Goal: Communication & Community: Participate in discussion

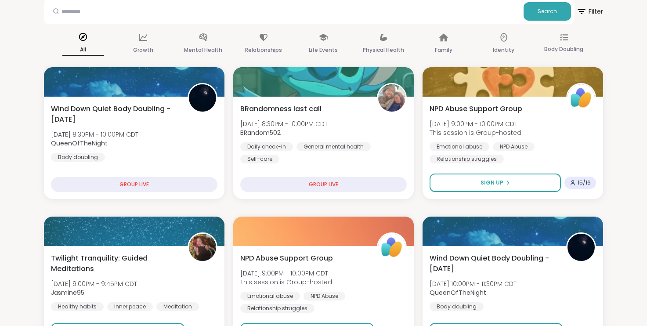
scroll to position [52, 0]
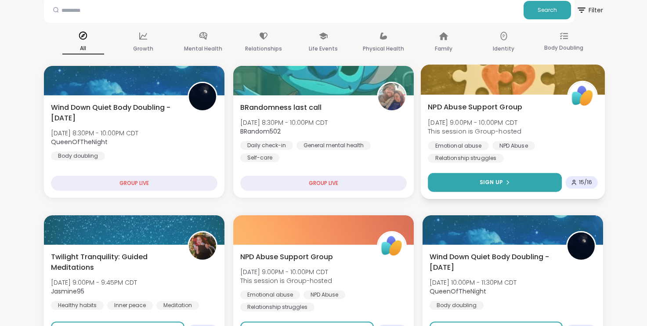
click at [481, 184] on span "Sign Up" at bounding box center [490, 182] width 23 height 8
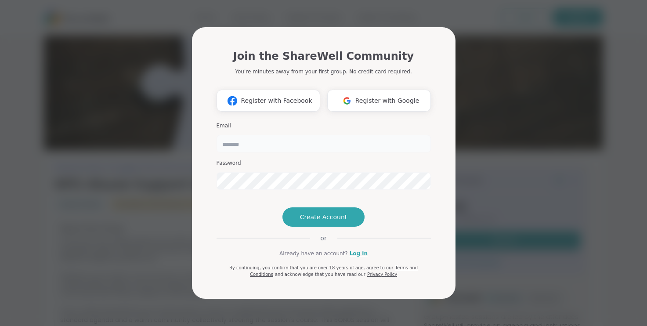
click at [259, 135] on input "email" at bounding box center [323, 144] width 214 height 18
type input "**********"
click at [357, 257] on link "Log in" at bounding box center [359, 253] width 18 height 8
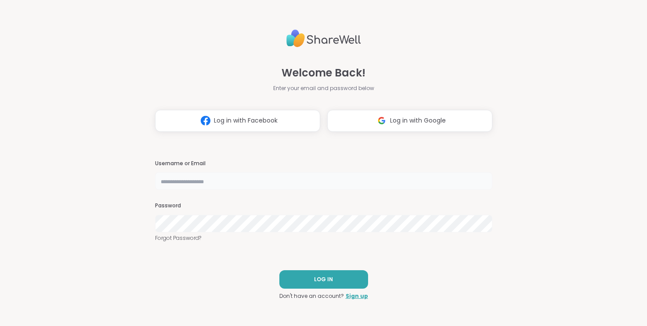
type input "**********"
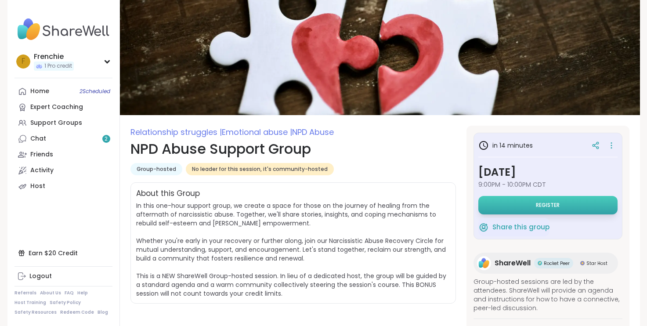
click at [494, 205] on button "Register" at bounding box center [547, 205] width 139 height 18
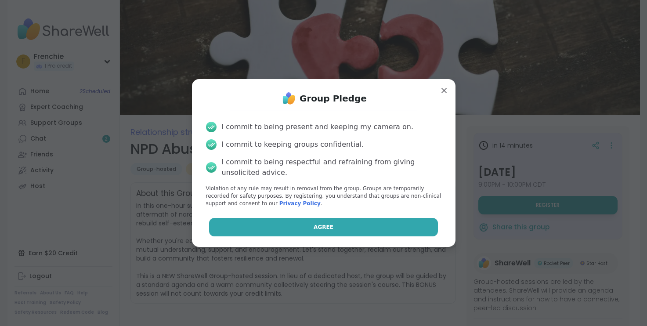
click at [309, 224] on button "Agree" at bounding box center [323, 227] width 229 height 18
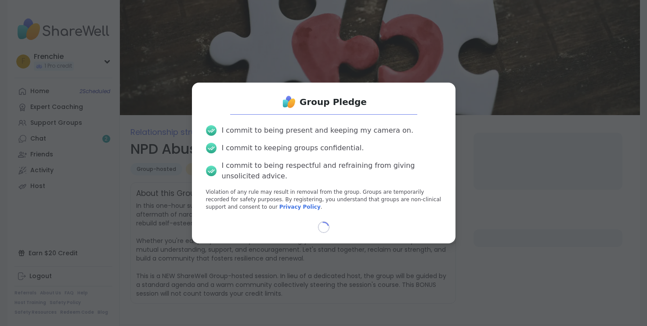
select select "**"
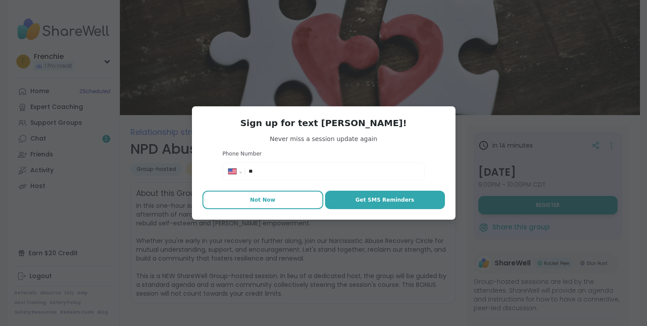
click at [271, 201] on span "Not Now" at bounding box center [262, 200] width 25 height 8
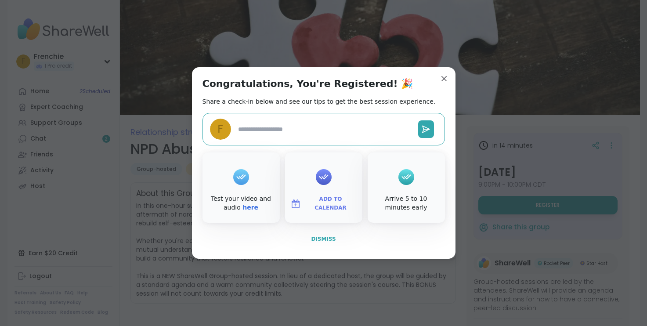
click at [328, 238] on span "Dismiss" at bounding box center [323, 239] width 25 height 6
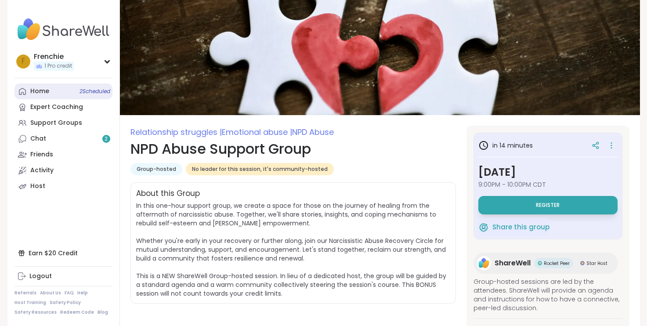
click at [85, 88] on span "2 Scheduled" at bounding box center [94, 91] width 31 height 7
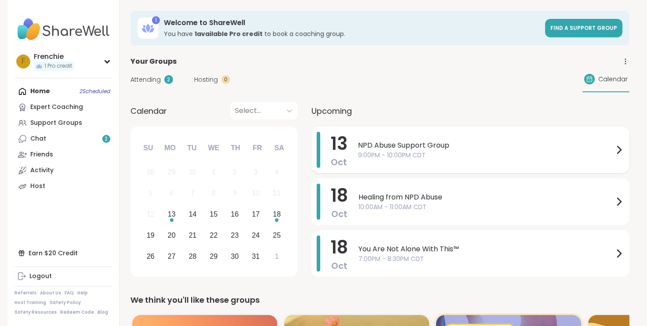
click at [423, 150] on span "NPD Abuse Support Group" at bounding box center [486, 145] width 256 height 11
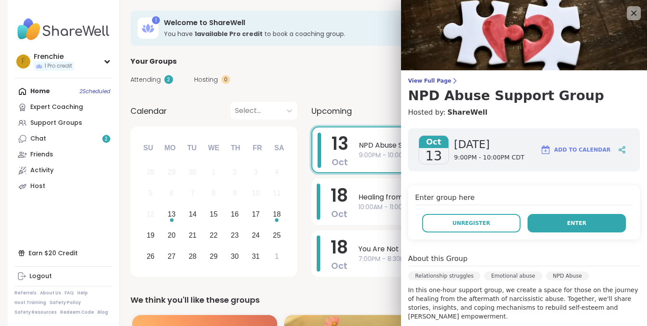
click at [541, 220] on button "Enter" at bounding box center [576, 223] width 98 height 18
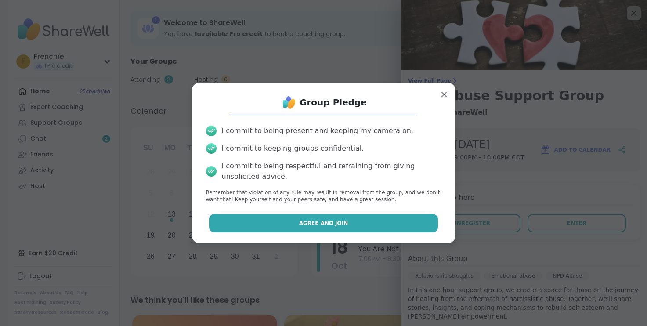
click at [410, 223] on button "Agree and Join" at bounding box center [323, 223] width 229 height 18
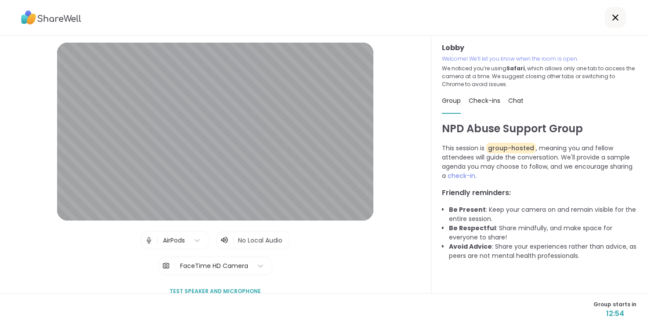
click at [69, 16] on img at bounding box center [51, 17] width 60 height 20
click at [50, 20] on img at bounding box center [51, 17] width 60 height 20
click at [614, 19] on icon at bounding box center [615, 17] width 6 height 6
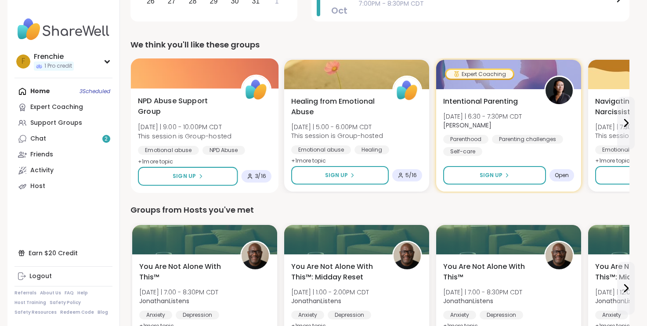
scroll to position [256, 0]
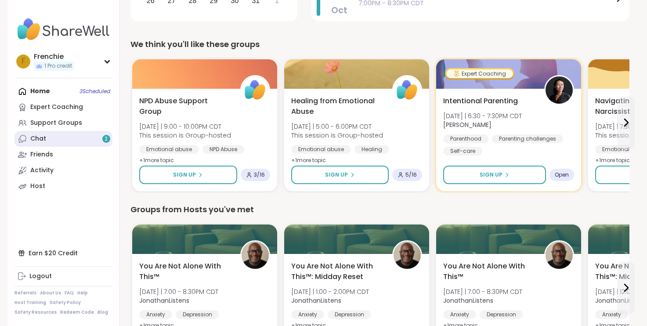
click at [107, 137] on span "2" at bounding box center [105, 138] width 3 height 7
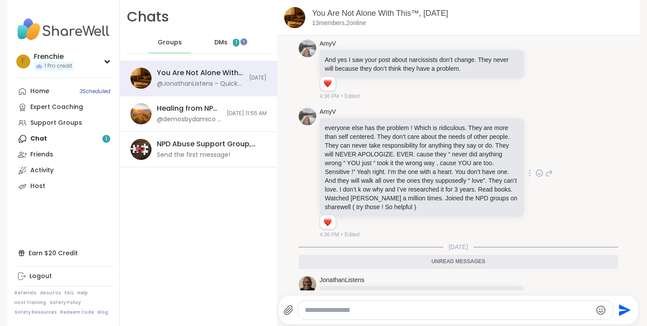
scroll to position [6175, 0]
click at [540, 174] on icon at bounding box center [539, 174] width 3 height 1
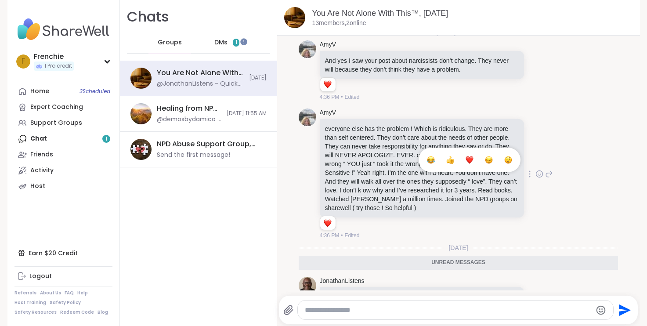
click at [470, 156] on div "Select Reaction: Heart" at bounding box center [469, 160] width 8 height 8
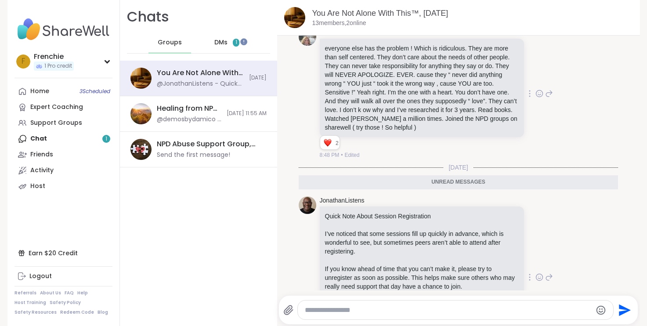
scroll to position [6256, 0]
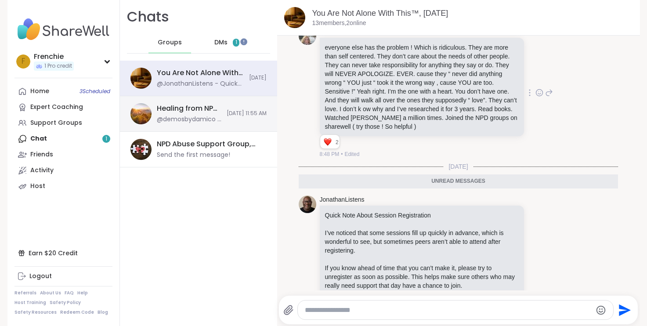
click at [242, 118] on div "Healing from NPD Abuse, [DATE] @demosbydamico - Demosbydamico@ [DOMAIN_NAME] [D…" at bounding box center [198, 114] width 157 height 36
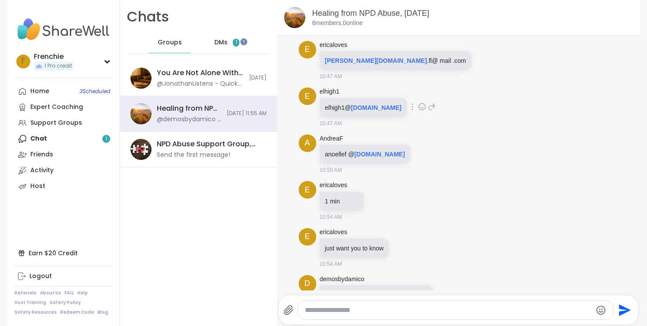
scroll to position [80, 0]
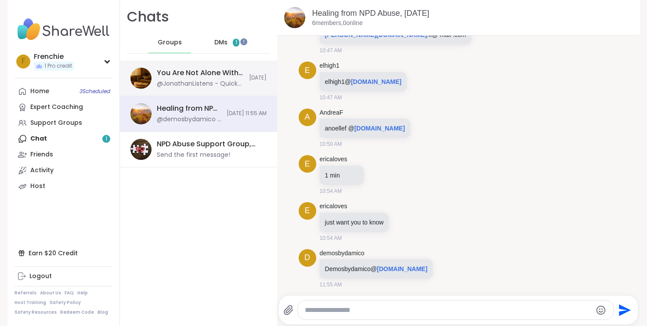
click at [254, 86] on div "You Are Not Alone With This™, [DATE] @JonathanListens - Quick Note About Sessio…" at bounding box center [198, 79] width 157 height 36
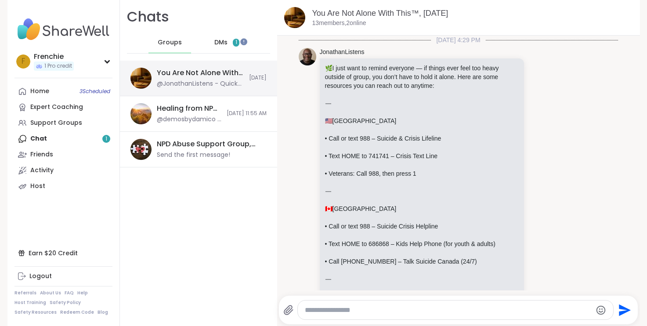
scroll to position [6309, 0]
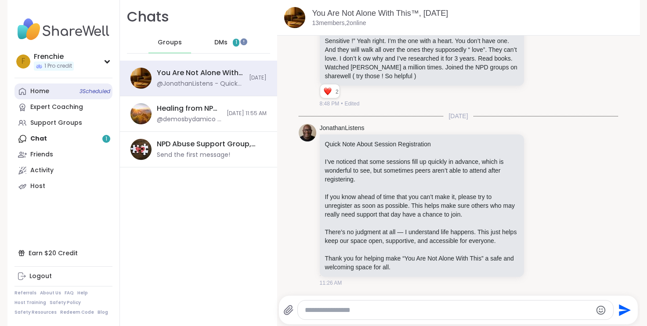
click at [97, 92] on span "3 Scheduled" at bounding box center [94, 91] width 31 height 7
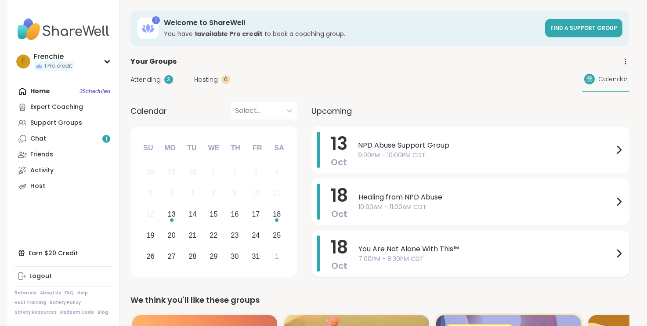
click at [618, 252] on icon at bounding box center [618, 253] width 11 height 11
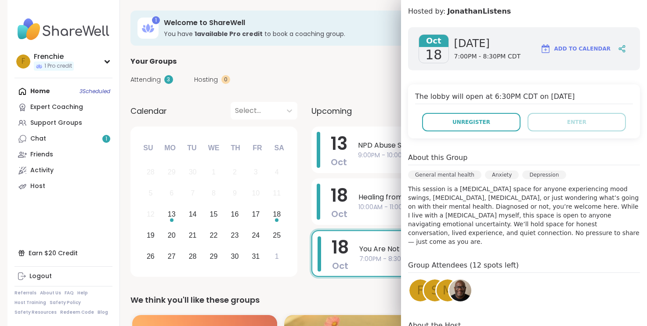
click at [417, 282] on span "F" at bounding box center [420, 290] width 7 height 17
click at [436, 284] on div "M" at bounding box center [447, 290] width 22 height 22
click at [431, 286] on span "s" at bounding box center [434, 290] width 7 height 17
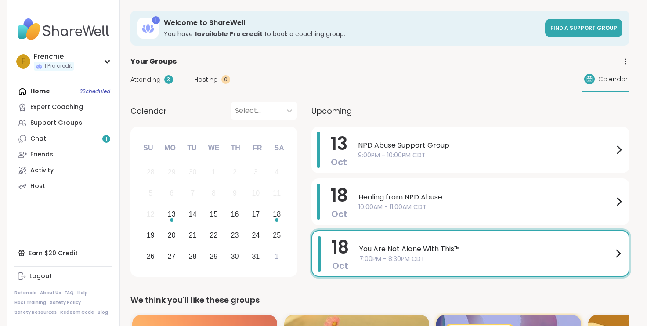
click at [357, 13] on div "1 Welcome to ShareWell You have 1 available Pro credit to book a coaching group…" at bounding box center [379, 28] width 499 height 35
click at [68, 138] on link "Chat 1" at bounding box center [63, 139] width 98 height 16
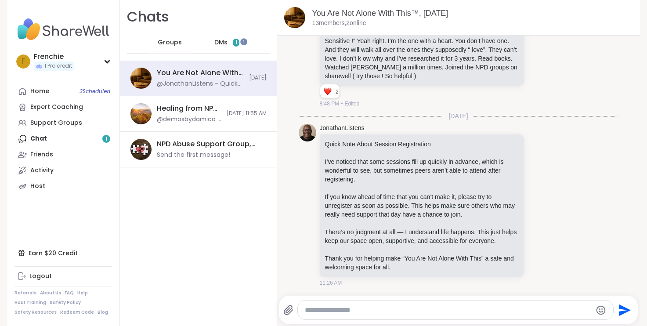
click at [98, 139] on div "Home 3 Scheduled Expert Coaching Support Groups Chat 1 Friends Activity Host" at bounding box center [63, 138] width 98 height 111
click at [198, 109] on div "Healing from NPD Abuse, [DATE]" at bounding box center [189, 109] width 65 height 10
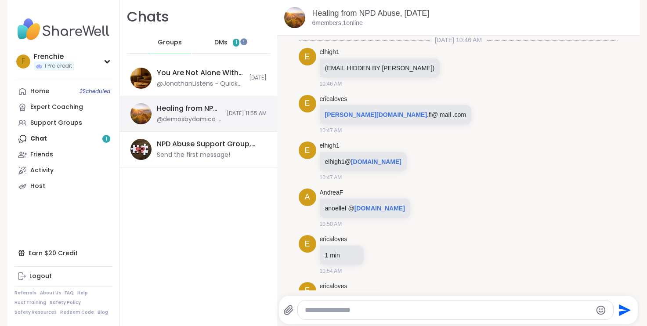
scroll to position [80, 0]
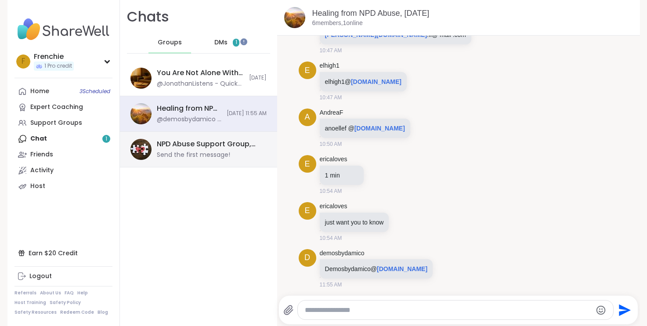
click at [199, 145] on div "NPD Abuse Support Group, [DATE]" at bounding box center [209, 144] width 104 height 10
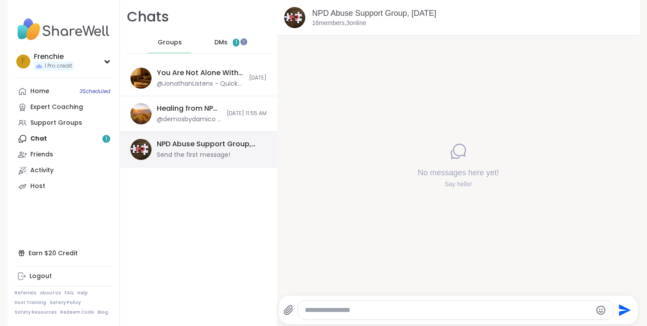
scroll to position [0, 0]
click at [230, 40] on div "DMs 1" at bounding box center [226, 42] width 43 height 21
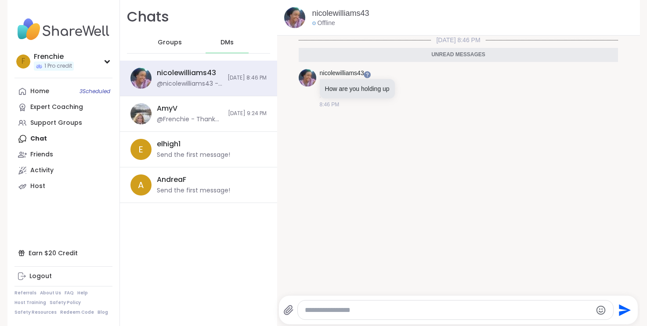
click at [414, 307] on textarea "Type your message" at bounding box center [448, 310] width 287 height 9
type textarea "**********"
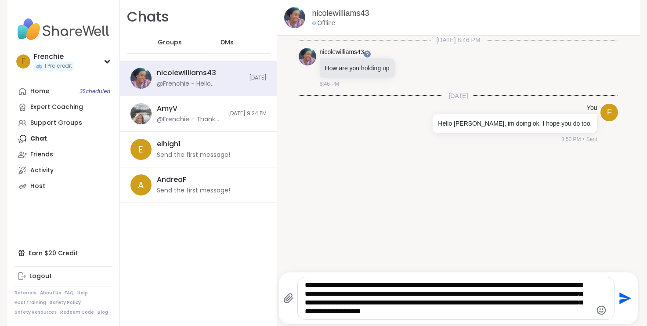
click at [432, 311] on textarea "**********" at bounding box center [448, 298] width 287 height 35
click at [511, 311] on textarea "**********" at bounding box center [448, 298] width 287 height 35
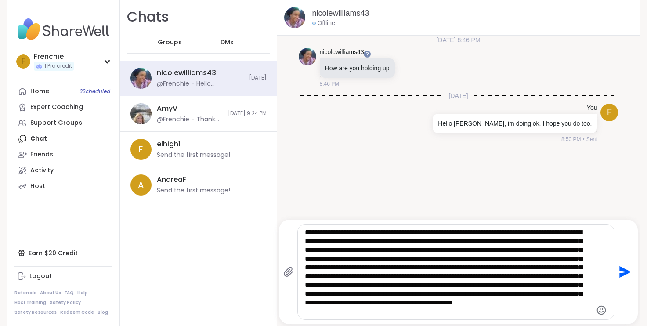
scroll to position [8, 0]
type textarea "**********"
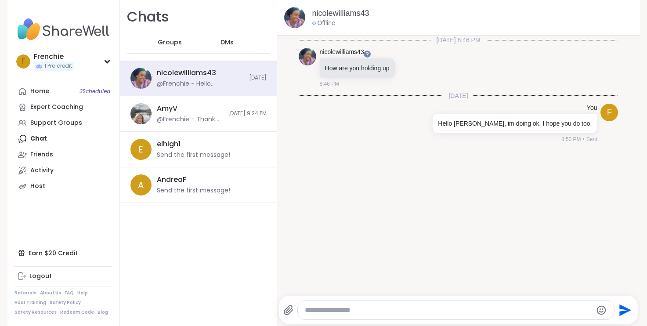
scroll to position [17, 0]
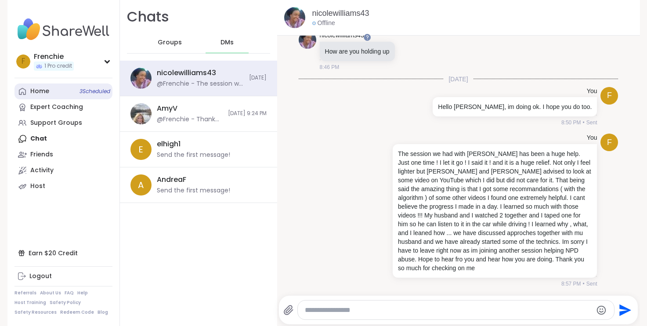
click at [93, 90] on span "3 Scheduled" at bounding box center [94, 91] width 31 height 7
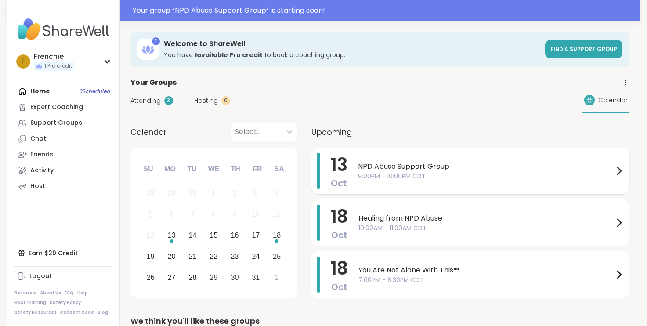
click at [400, 179] on span "9:00PM - 10:00PM CDT" at bounding box center [486, 176] width 256 height 9
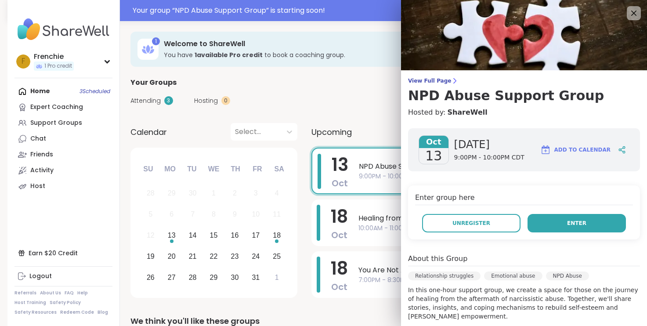
click at [561, 225] on button "Enter" at bounding box center [576, 223] width 98 height 18
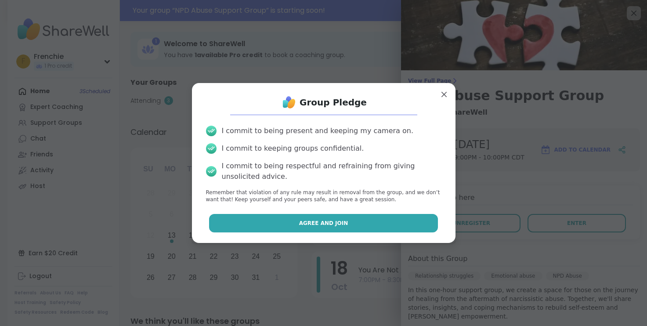
click at [375, 220] on button "Agree and Join" at bounding box center [323, 223] width 229 height 18
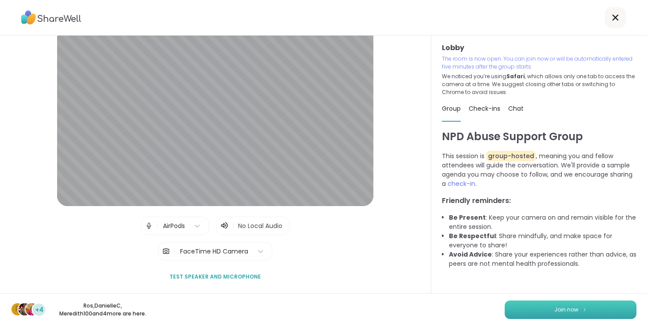
click at [564, 311] on span "Join now" at bounding box center [566, 310] width 24 height 8
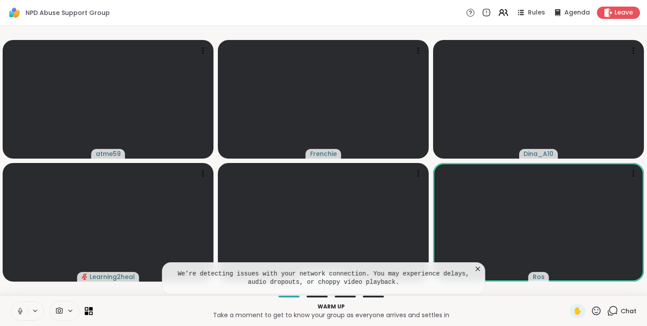
click at [479, 267] on icon at bounding box center [477, 268] width 9 height 9
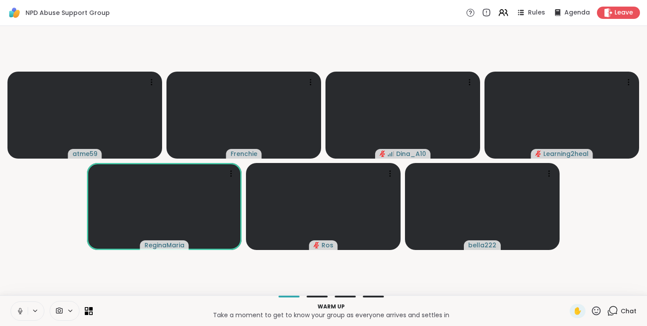
click at [19, 314] on icon at bounding box center [20, 311] width 8 height 8
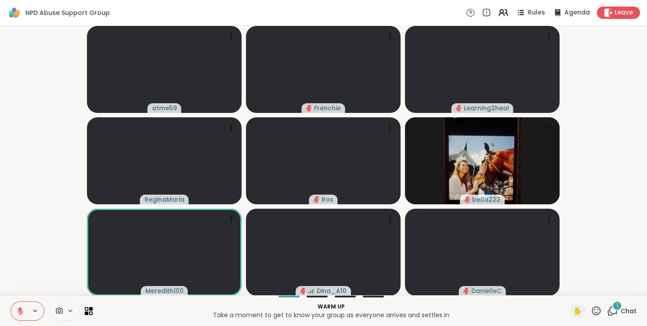
click at [627, 309] on span "Chat" at bounding box center [628, 310] width 16 height 9
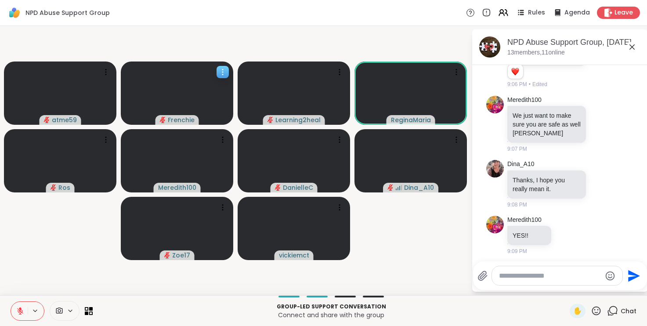
scroll to position [370, 0]
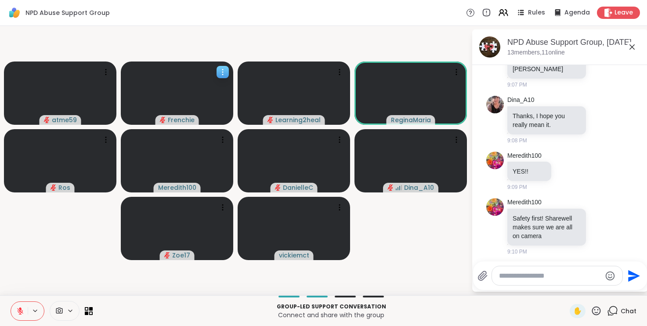
click at [224, 72] on icon at bounding box center [222, 72] width 9 height 9
click at [632, 46] on icon at bounding box center [631, 46] width 5 height 5
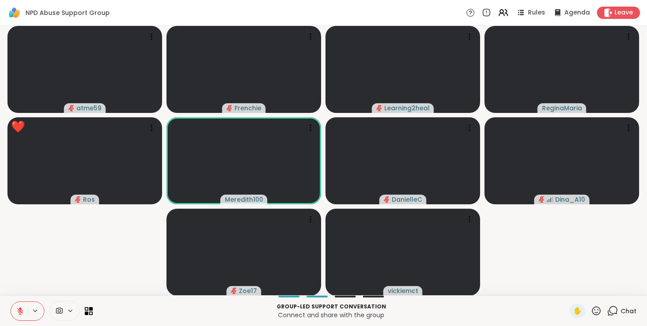
click at [597, 312] on icon at bounding box center [596, 310] width 9 height 9
click at [567, 287] on span "❤️" at bounding box center [570, 287] width 9 height 11
click at [595, 313] on icon at bounding box center [596, 310] width 11 height 11
click at [570, 289] on span "❤️" at bounding box center [570, 287] width 9 height 11
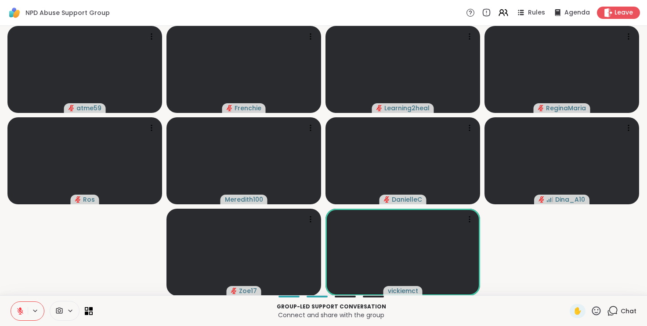
click at [22, 312] on icon at bounding box center [20, 311] width 6 height 6
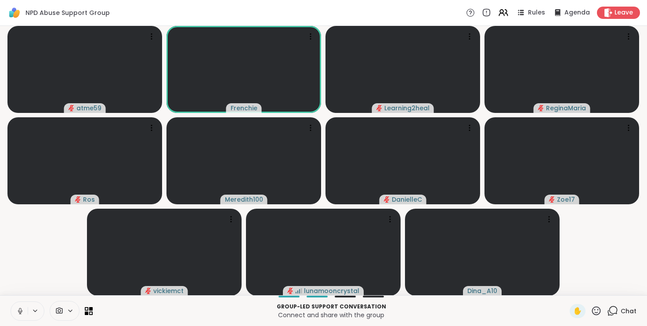
click at [18, 313] on icon at bounding box center [20, 311] width 8 height 8
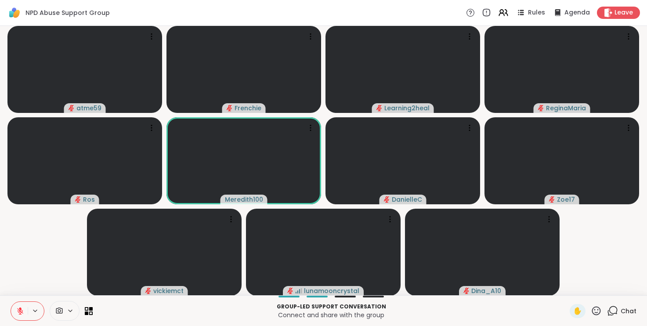
click at [18, 313] on icon at bounding box center [20, 311] width 8 height 8
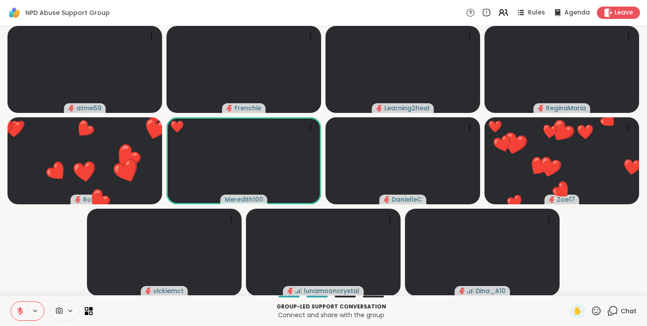
click at [599, 310] on icon at bounding box center [596, 310] width 11 height 11
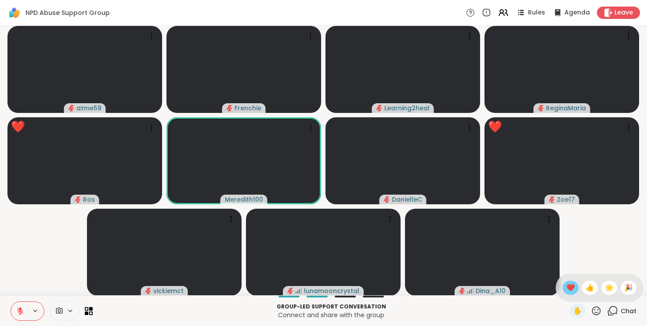
click at [567, 288] on span "❤️" at bounding box center [570, 287] width 9 height 11
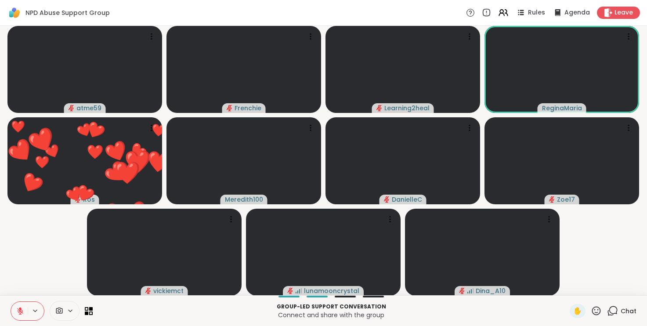
click at [600, 313] on icon at bounding box center [596, 310] width 9 height 9
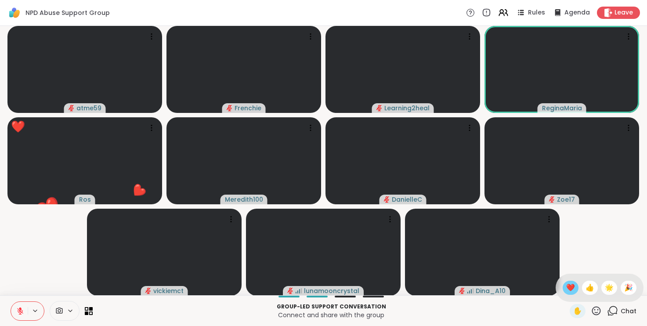
click at [570, 288] on span "❤️" at bounding box center [570, 287] width 9 height 11
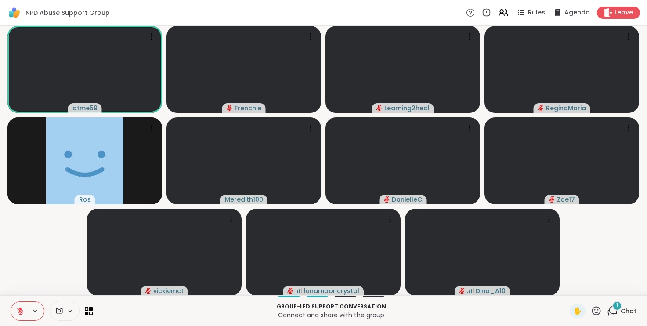
click at [594, 309] on icon at bounding box center [596, 310] width 11 height 11
click at [568, 288] on span "❤️" at bounding box center [570, 287] width 9 height 11
click at [614, 311] on icon at bounding box center [612, 310] width 11 height 11
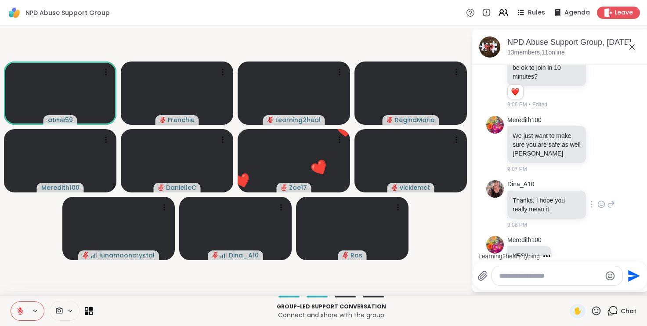
scroll to position [280, 0]
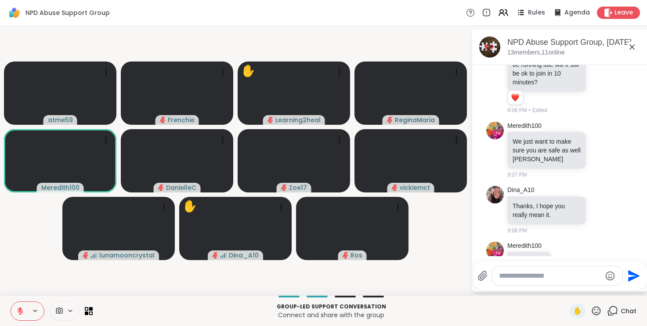
click at [595, 308] on icon at bounding box center [596, 310] width 11 height 11
click at [566, 285] on span "❤️" at bounding box center [570, 287] width 9 height 11
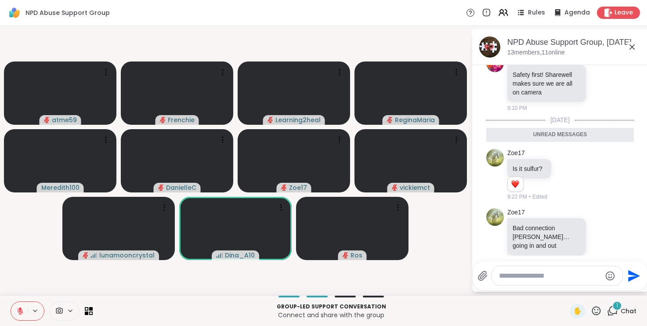
scroll to position [493, 0]
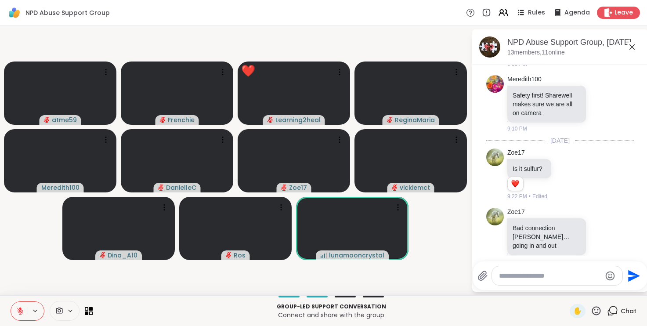
click at [597, 312] on icon at bounding box center [596, 310] width 11 height 11
click at [570, 290] on span "❤️" at bounding box center [570, 287] width 9 height 11
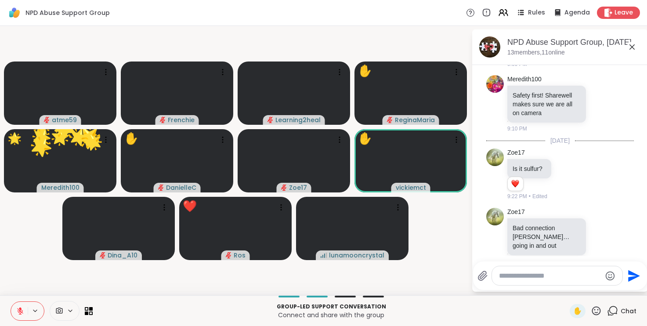
click at [597, 310] on icon at bounding box center [596, 310] width 11 height 11
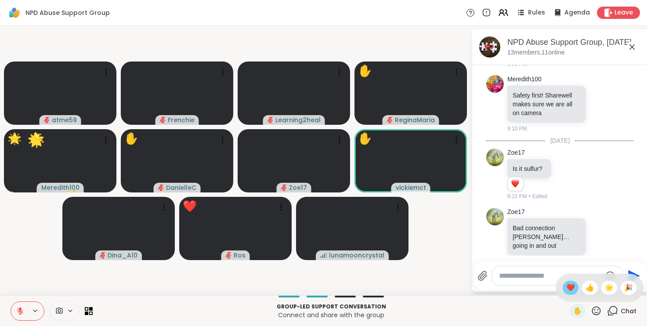
click at [566, 288] on span "❤️" at bounding box center [570, 287] width 9 height 11
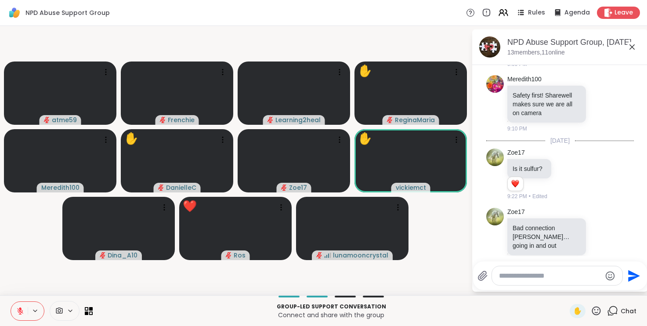
click at [595, 312] on icon at bounding box center [596, 310] width 11 height 11
click at [590, 291] on span "👍" at bounding box center [589, 287] width 9 height 11
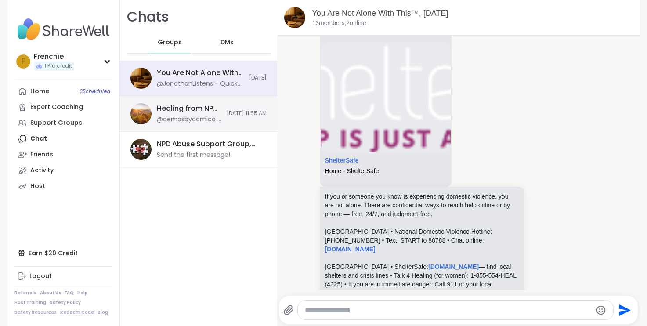
click at [241, 108] on div "Healing from NPD Abuse, [DATE] @demosbydamico - Demosbydamico@ [DOMAIN_NAME] [D…" at bounding box center [198, 114] width 157 height 36
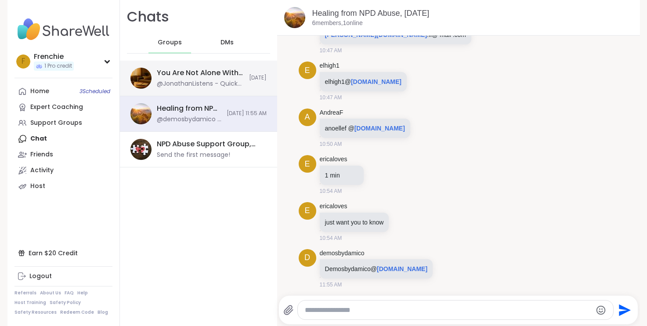
click at [248, 83] on div "You Are Not Alone With This™, [DATE] @JonathanListens - Quick Note About Sessio…" at bounding box center [198, 79] width 157 height 36
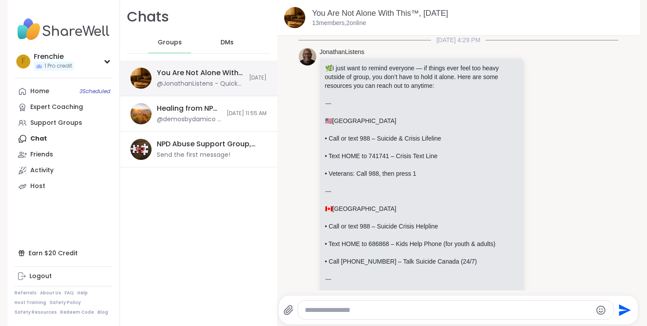
scroll to position [6309, 0]
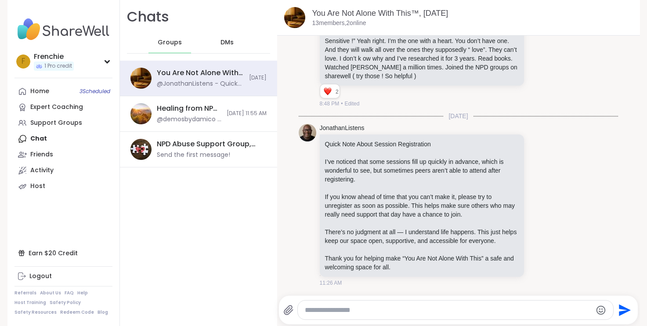
click at [229, 41] on span "DMs" at bounding box center [226, 42] width 13 height 9
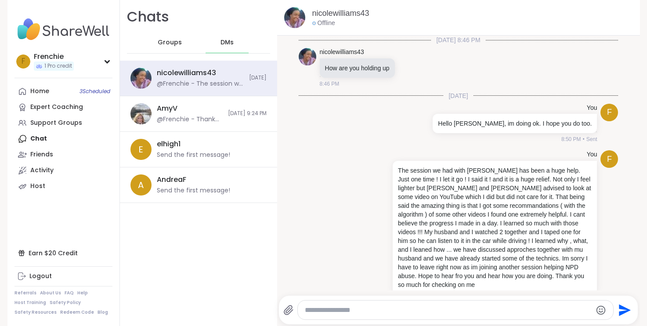
scroll to position [0, 0]
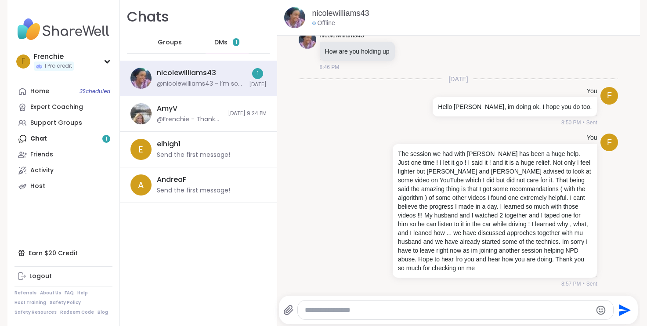
scroll to position [81, 0]
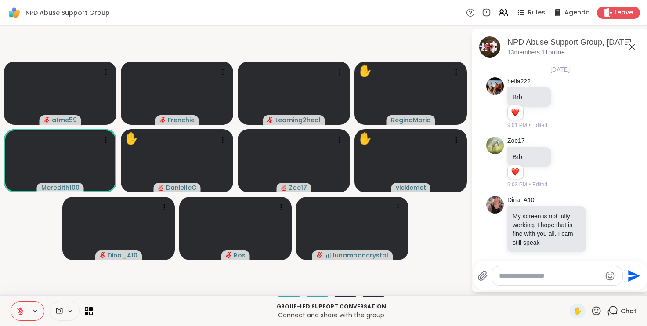
scroll to position [493, 0]
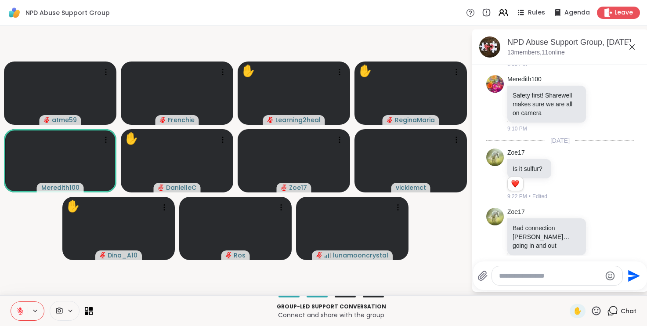
click at [596, 313] on icon at bounding box center [596, 310] width 11 height 11
click at [589, 292] on span "👍" at bounding box center [589, 287] width 9 height 11
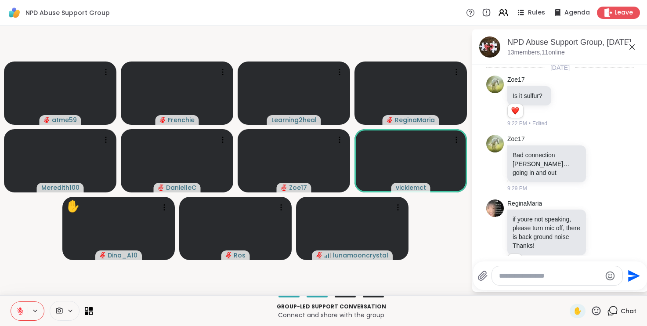
scroll to position [578, 0]
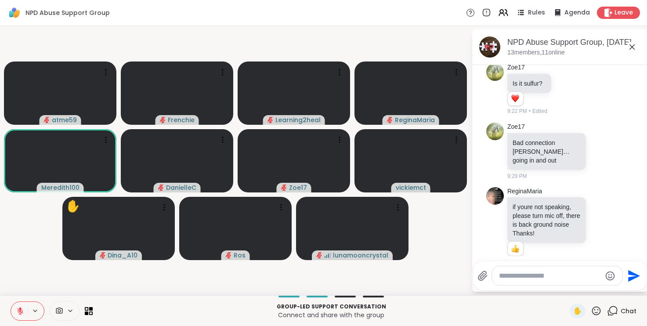
click at [593, 312] on icon at bounding box center [596, 310] width 9 height 9
click at [585, 290] on span "👍" at bounding box center [589, 287] width 9 height 11
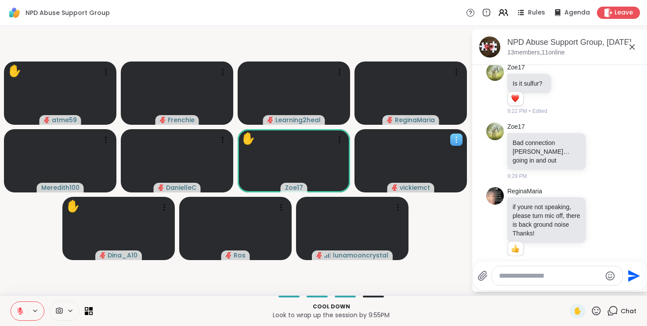
click at [421, 186] on span "vickiemct" at bounding box center [415, 187] width 30 height 9
click at [408, 159] on div "View Profile" at bounding box center [388, 158] width 66 height 14
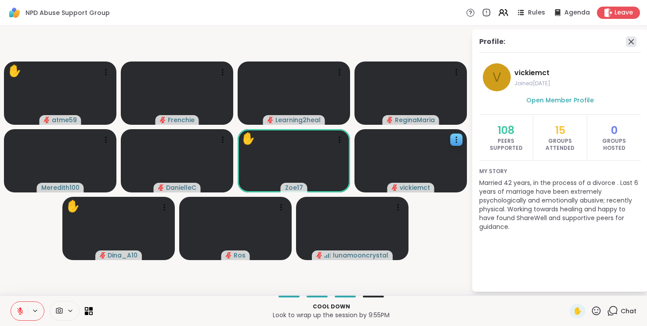
click at [631, 43] on icon at bounding box center [631, 41] width 11 height 11
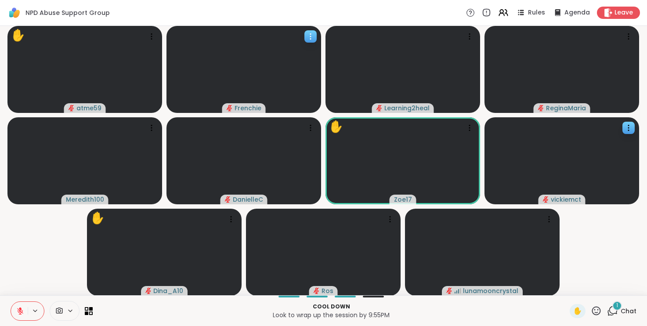
click at [254, 106] on span "Frenchie" at bounding box center [247, 108] width 27 height 9
click at [274, 83] on h4 "View Profile" at bounding box center [290, 78] width 37 height 9
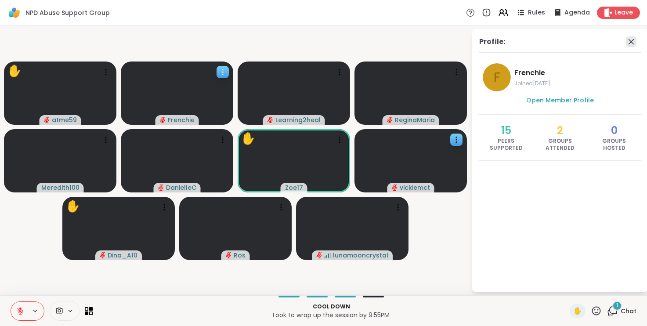
click at [629, 41] on icon at bounding box center [631, 41] width 11 height 11
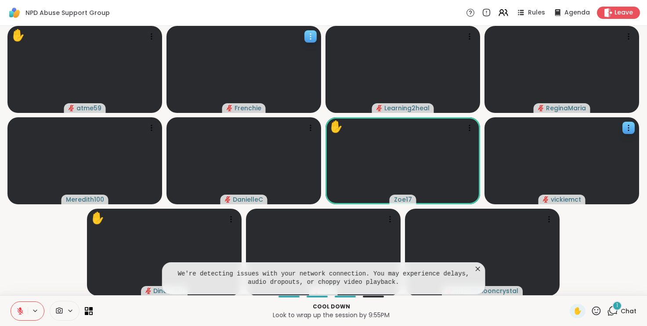
click at [477, 268] on icon at bounding box center [477, 268] width 9 height 9
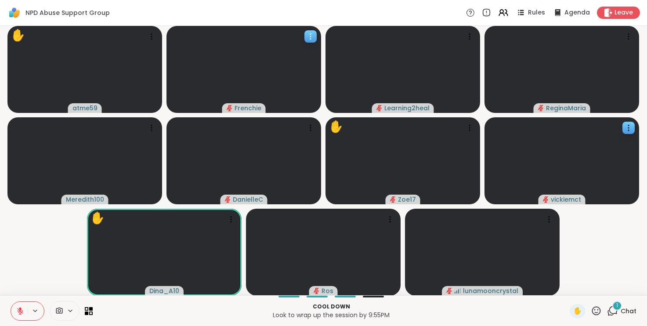
click at [616, 307] on span "1" at bounding box center [617, 305] width 2 height 7
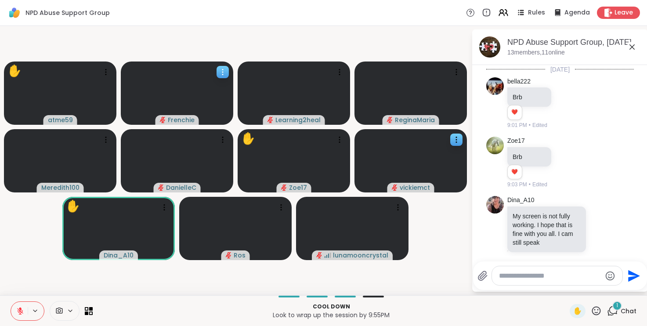
scroll to position [675, 0]
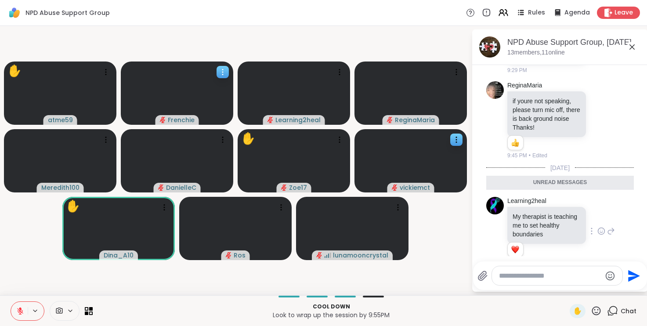
click at [603, 227] on icon at bounding box center [601, 231] width 8 height 9
click at [530, 213] on div "Select Reaction: Heart" at bounding box center [531, 217] width 8 height 8
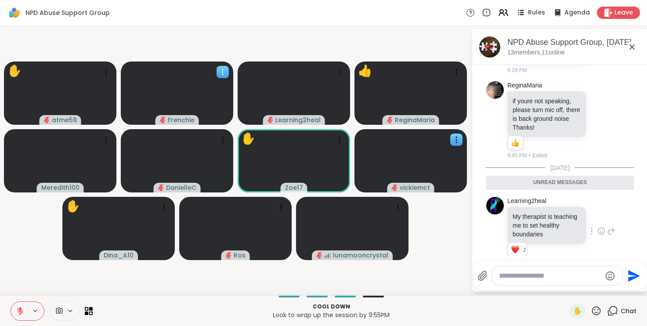
click at [595, 312] on icon at bounding box center [596, 310] width 11 height 11
click at [443, 252] on video-player-container "✋ atme59 Frenchie Learning2heal ReginaMaria Meredith100 DanielleC ✋ Zoe17 vicki…" at bounding box center [235, 160] width 461 height 262
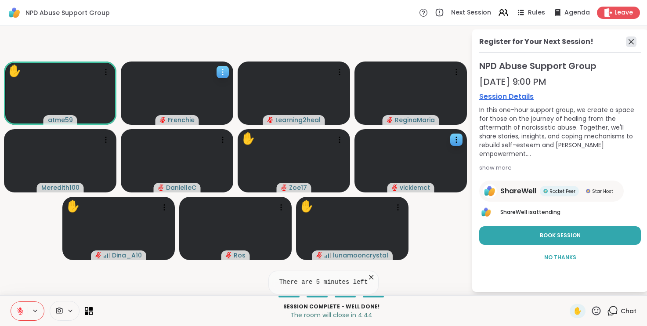
click at [634, 41] on icon at bounding box center [631, 41] width 11 height 11
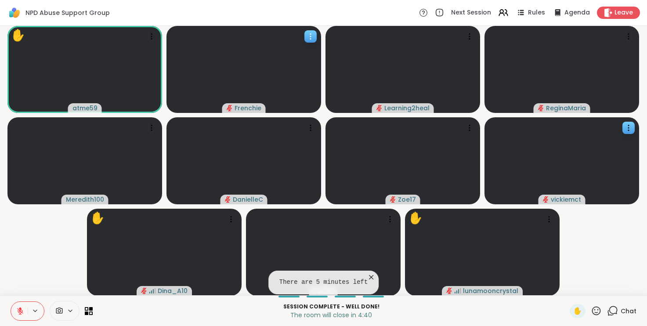
click at [625, 309] on span "Chat" at bounding box center [628, 310] width 16 height 9
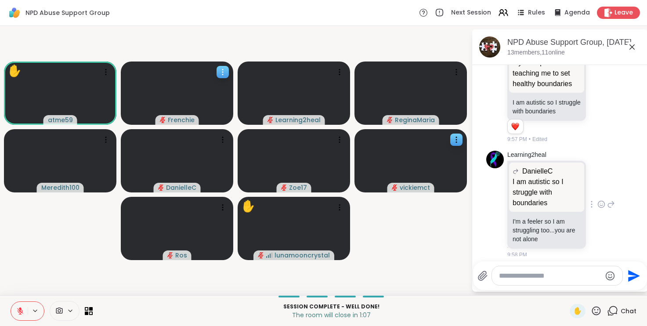
scroll to position [986, 0]
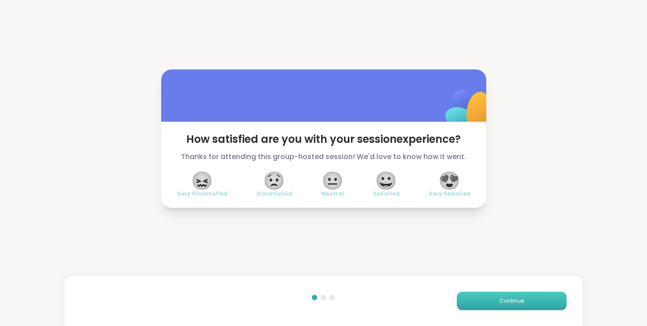
click at [538, 299] on button "Continue" at bounding box center [512, 301] width 110 height 18
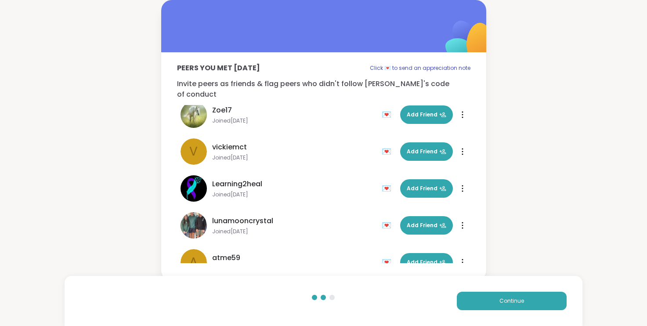
scroll to position [233, 0]
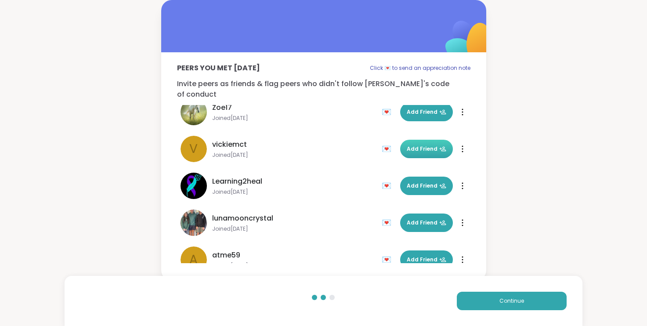
click at [427, 145] on span "Add Friend" at bounding box center [427, 149] width 40 height 8
click at [464, 142] on div at bounding box center [462, 149] width 9 height 14
click at [464, 142] on div "Flag Restrict Member" at bounding box center [462, 149] width 9 height 14
click at [385, 142] on div "💌" at bounding box center [388, 149] width 13 height 14
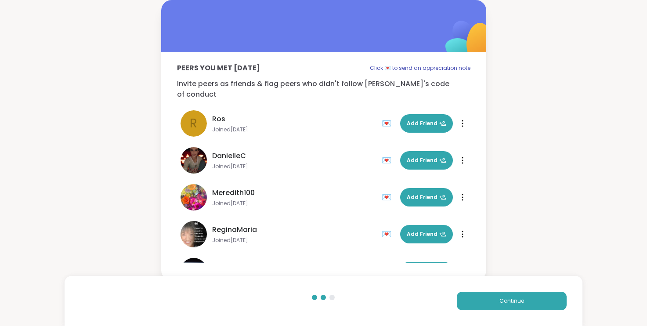
scroll to position [0, 0]
click at [493, 300] on button "Continue" at bounding box center [512, 301] width 110 height 18
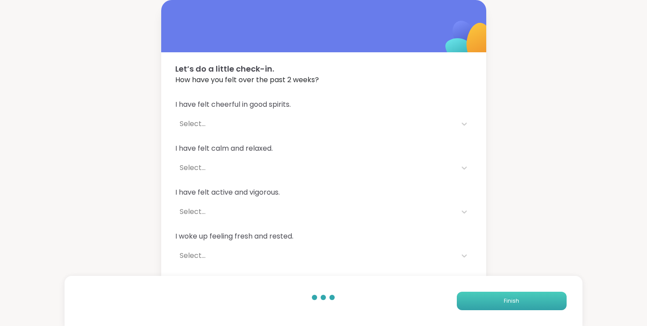
click at [494, 301] on button "Finish" at bounding box center [512, 301] width 110 height 18
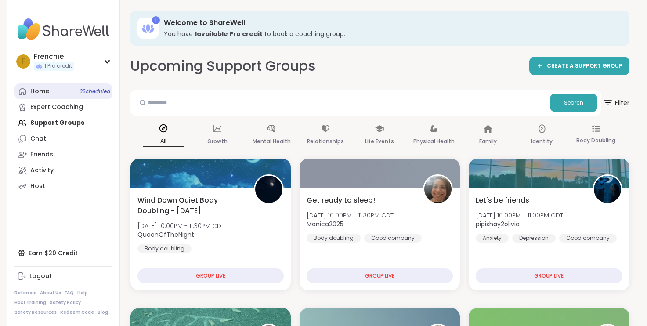
click at [94, 92] on span "3 Scheduled" at bounding box center [94, 91] width 31 height 7
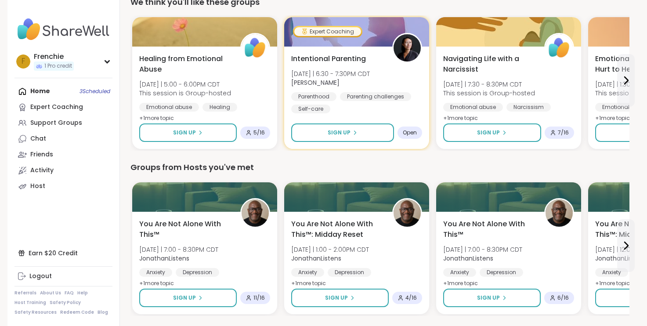
scroll to position [298, 0]
click at [626, 79] on icon at bounding box center [626, 80] width 4 height 7
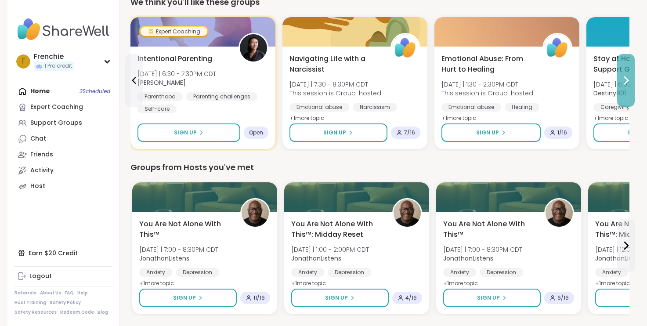
click at [626, 78] on icon at bounding box center [626, 80] width 4 height 7
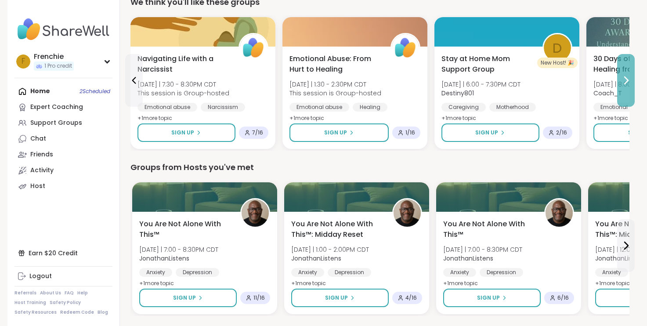
click at [625, 81] on icon at bounding box center [625, 80] width 11 height 11
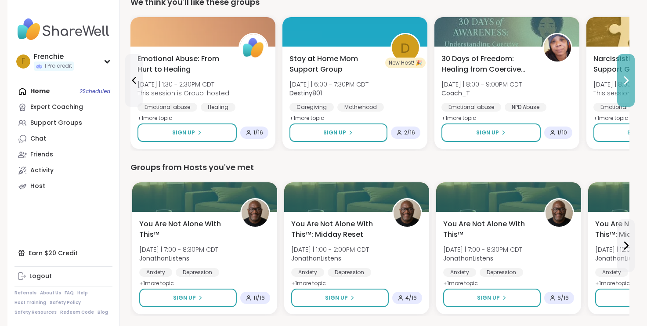
click at [625, 80] on icon at bounding box center [625, 80] width 11 height 11
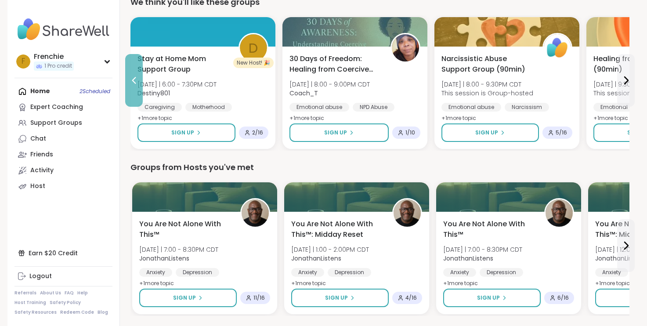
click at [132, 83] on icon at bounding box center [134, 80] width 11 height 11
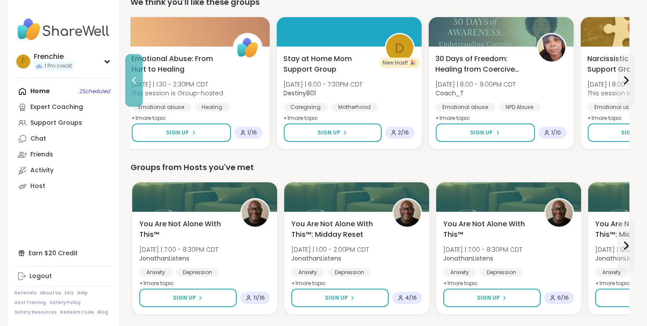
click at [132, 83] on icon at bounding box center [134, 80] width 11 height 11
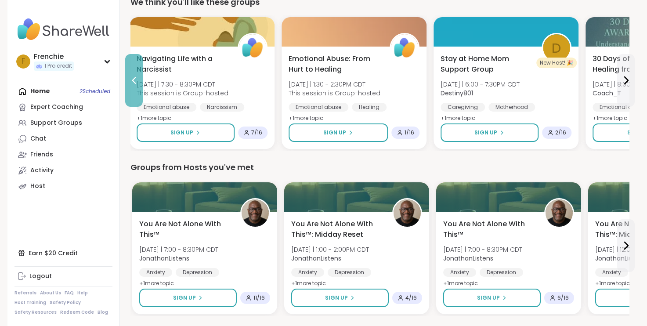
click at [133, 83] on icon at bounding box center [134, 80] width 11 height 11
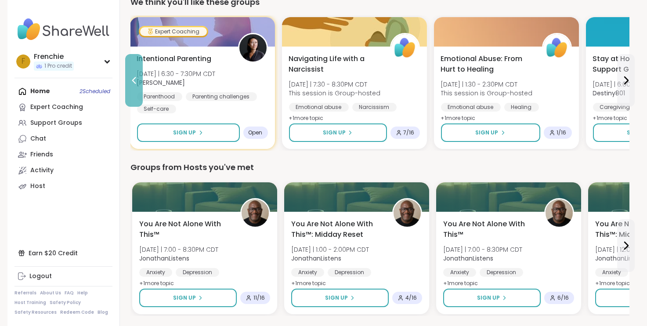
click at [133, 83] on icon at bounding box center [134, 80] width 11 height 11
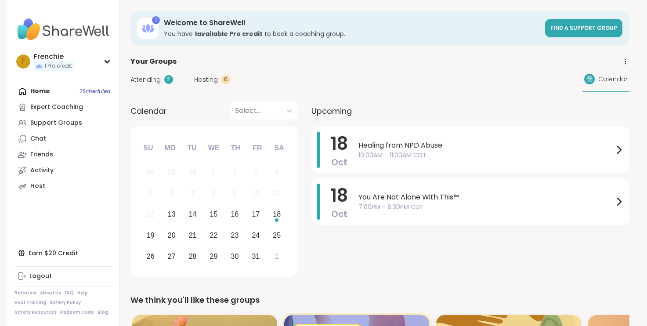
scroll to position [0, 0]
click at [91, 90] on div "Home 2 Scheduled Expert Coaching Support Groups Chat Friends Activity Host" at bounding box center [63, 138] width 98 height 111
click at [46, 152] on div "Friends" at bounding box center [41, 154] width 23 height 9
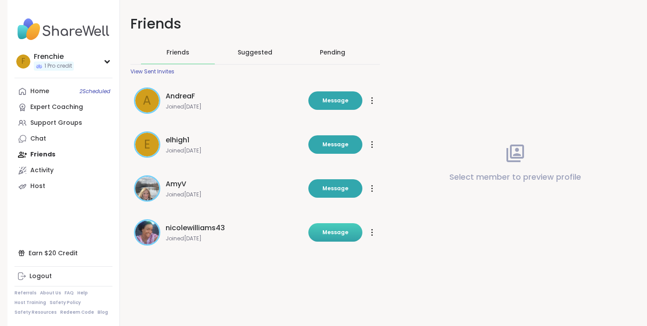
click at [328, 234] on span "Message" at bounding box center [335, 232] width 26 height 8
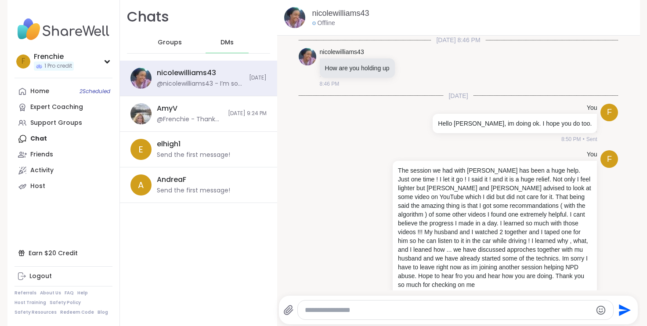
scroll to position [72, 0]
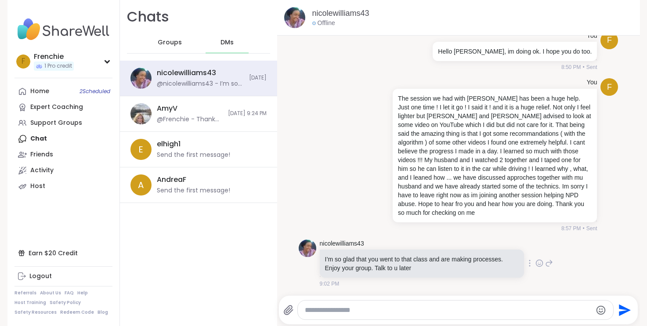
click at [539, 263] on icon at bounding box center [539, 263] width 8 height 9
click at [471, 251] on div "Select Reaction: Heart" at bounding box center [469, 249] width 8 height 8
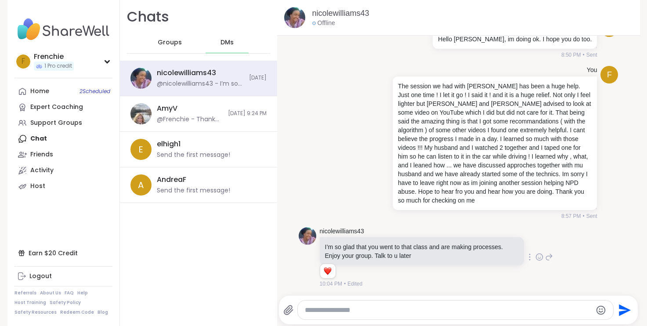
click at [386, 312] on textarea "Type your message" at bounding box center [448, 310] width 287 height 9
type textarea "**********"
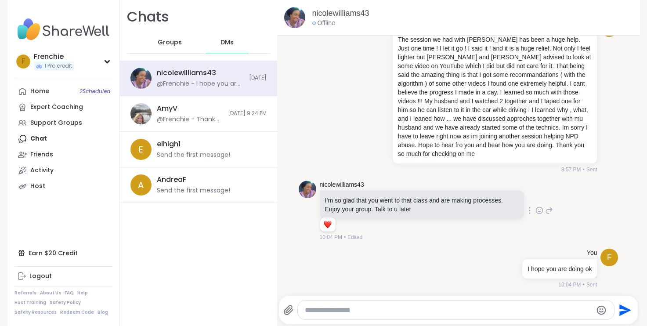
click at [174, 43] on span "Groups" at bounding box center [170, 42] width 24 height 9
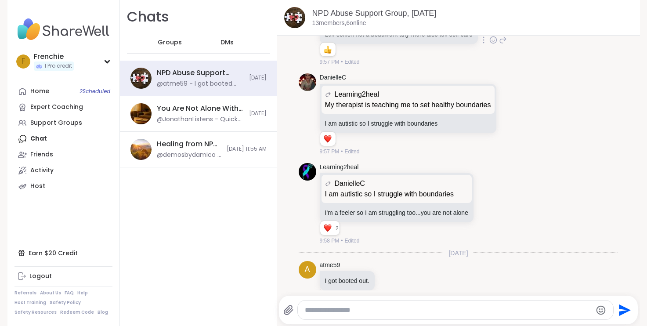
scroll to position [751, 0]
